Goal: Task Accomplishment & Management: Manage account settings

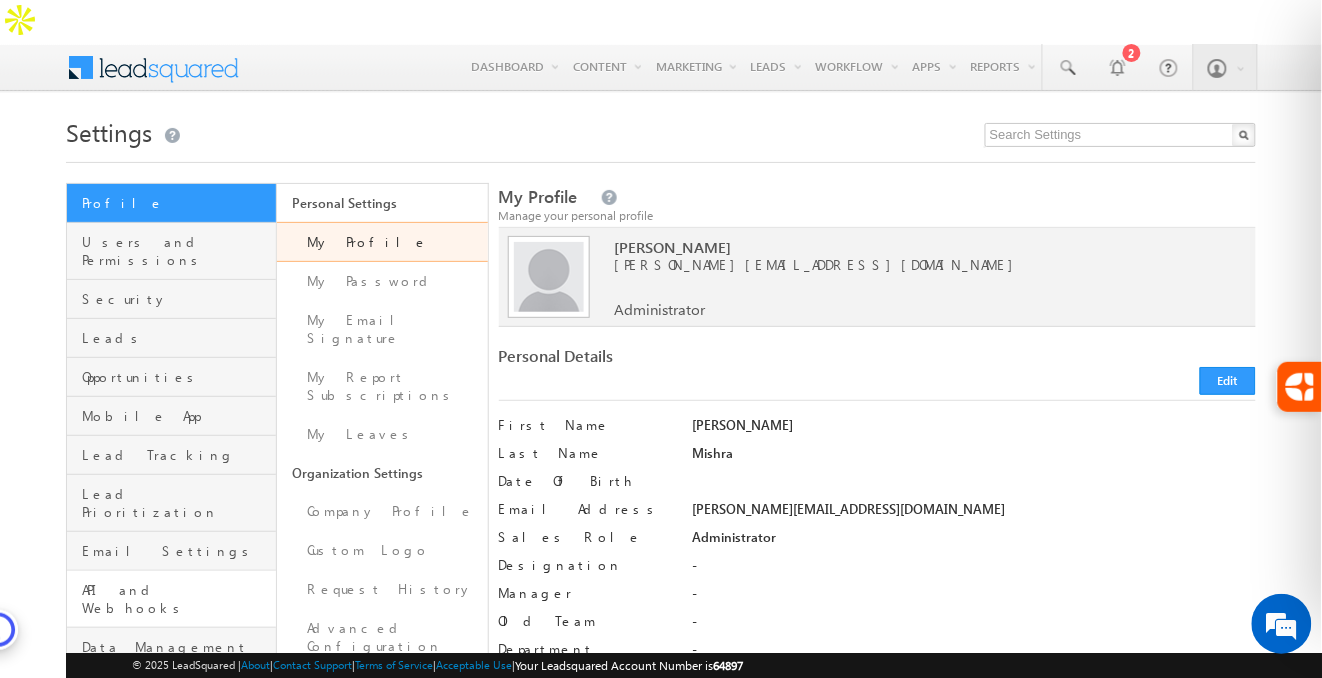
click at [194, 571] on link "API and Webhooks" at bounding box center [171, 599] width 209 height 57
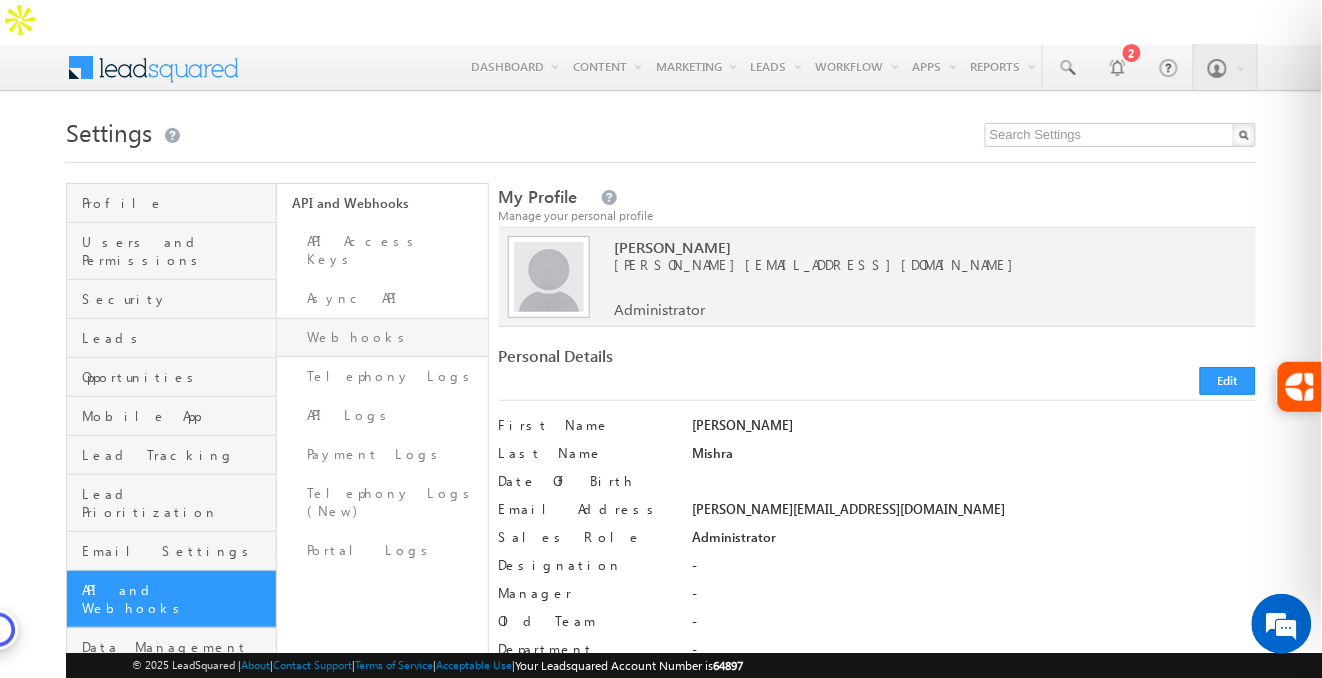
click at [365, 318] on link "Webhooks" at bounding box center [382, 337] width 210 height 39
click at [384, 318] on link "Webhooks" at bounding box center [382, 337] width 210 height 39
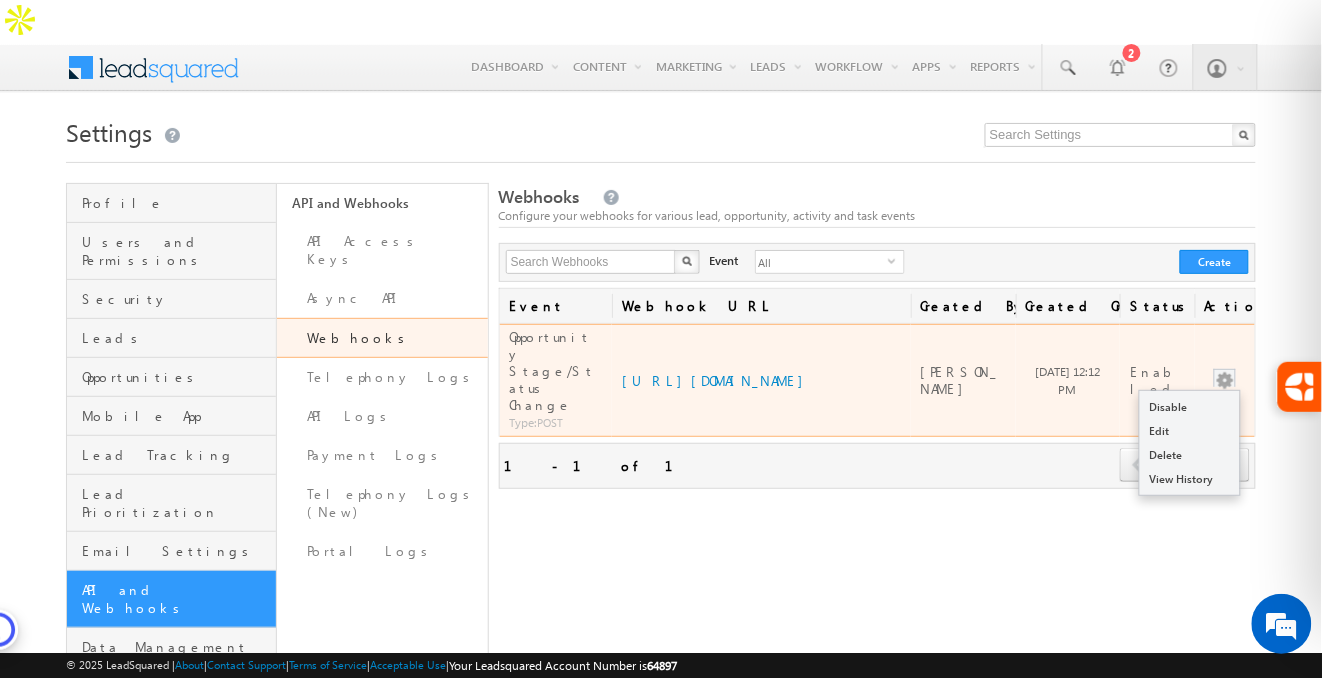
click at [1231, 371] on button "button" at bounding box center [1225, 381] width 20 height 20
click at [1196, 419] on link "Edit" at bounding box center [1190, 431] width 100 height 24
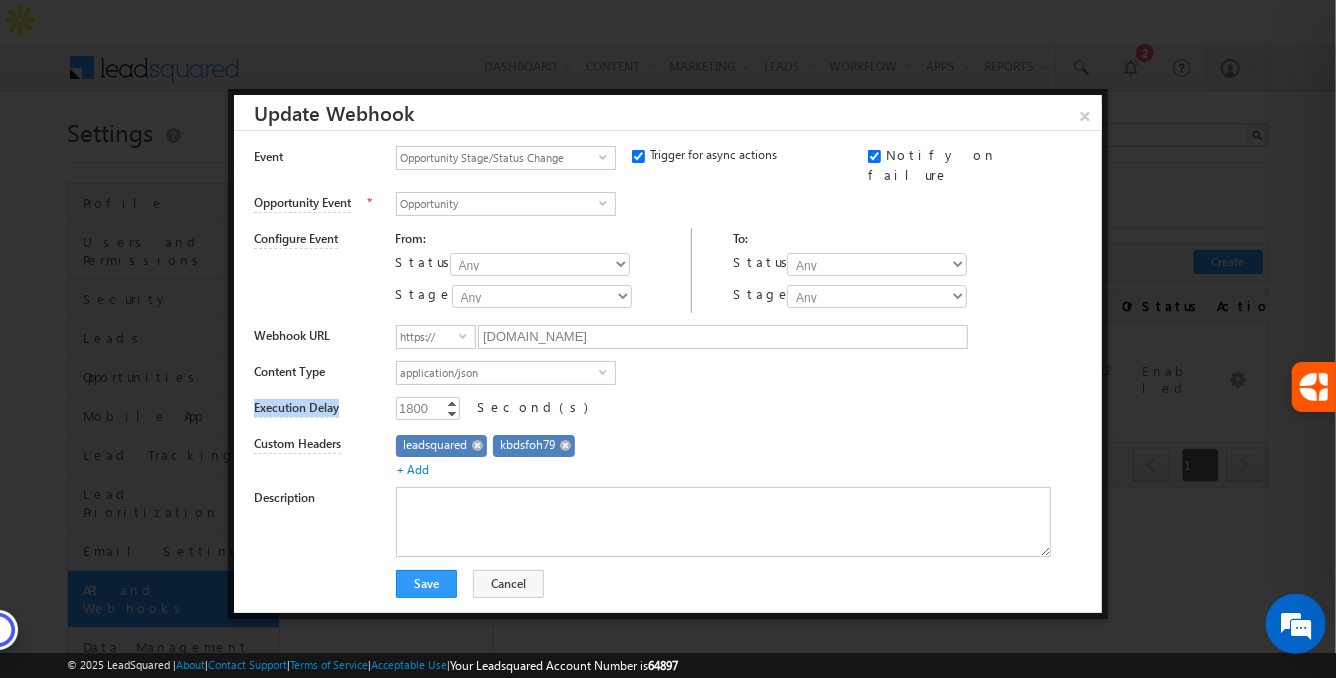
drag, startPoint x: 252, startPoint y: 400, endPoint x: 350, endPoint y: 409, distance: 98.4
click at [350, 409] on div "Type Webhook select 0 Event Opportunity Stage/Status Change select OpportunityS…" at bounding box center [668, 372] width 868 height 482
click at [424, 397] on div "1800" at bounding box center [414, 408] width 36 height 23
